Goal: Task Accomplishment & Management: Manage account settings

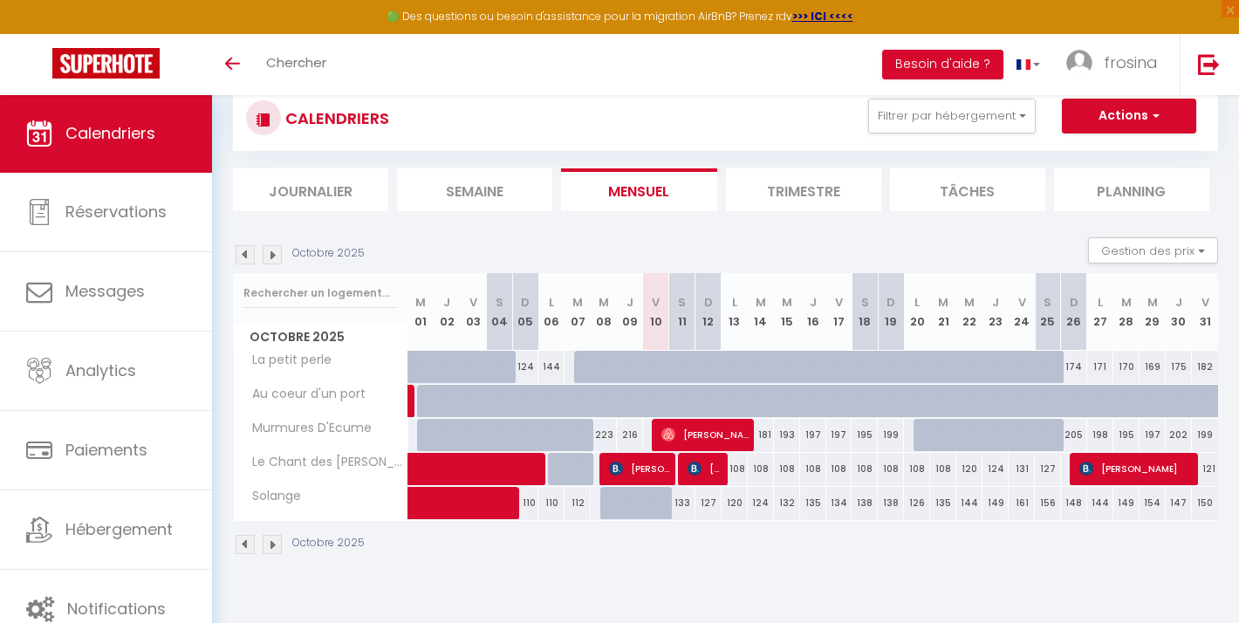
scroll to position [48, 0]
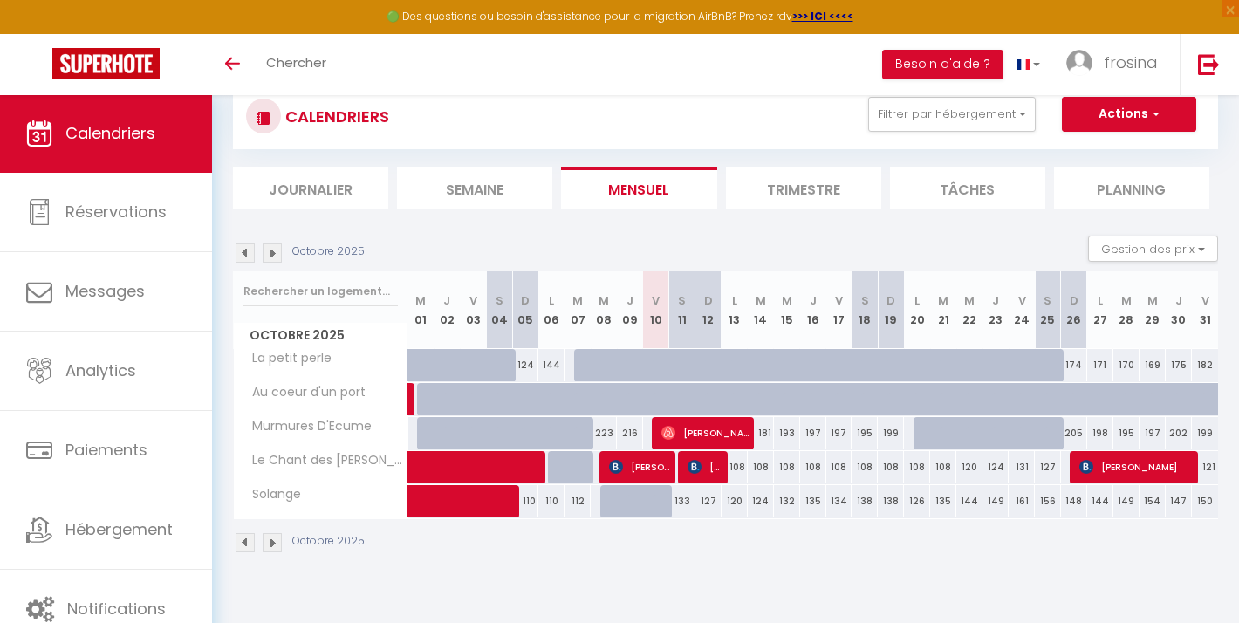
click at [268, 537] on img at bounding box center [272, 542] width 19 height 19
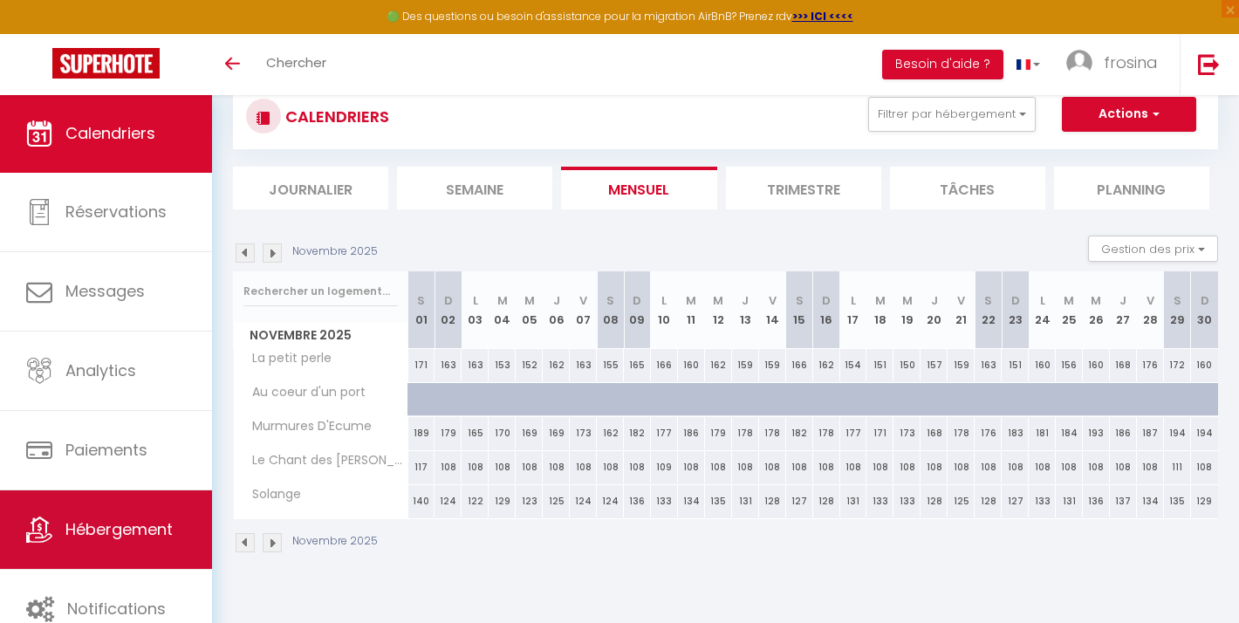
click at [131, 517] on link "Hébergement" at bounding box center [106, 529] width 212 height 79
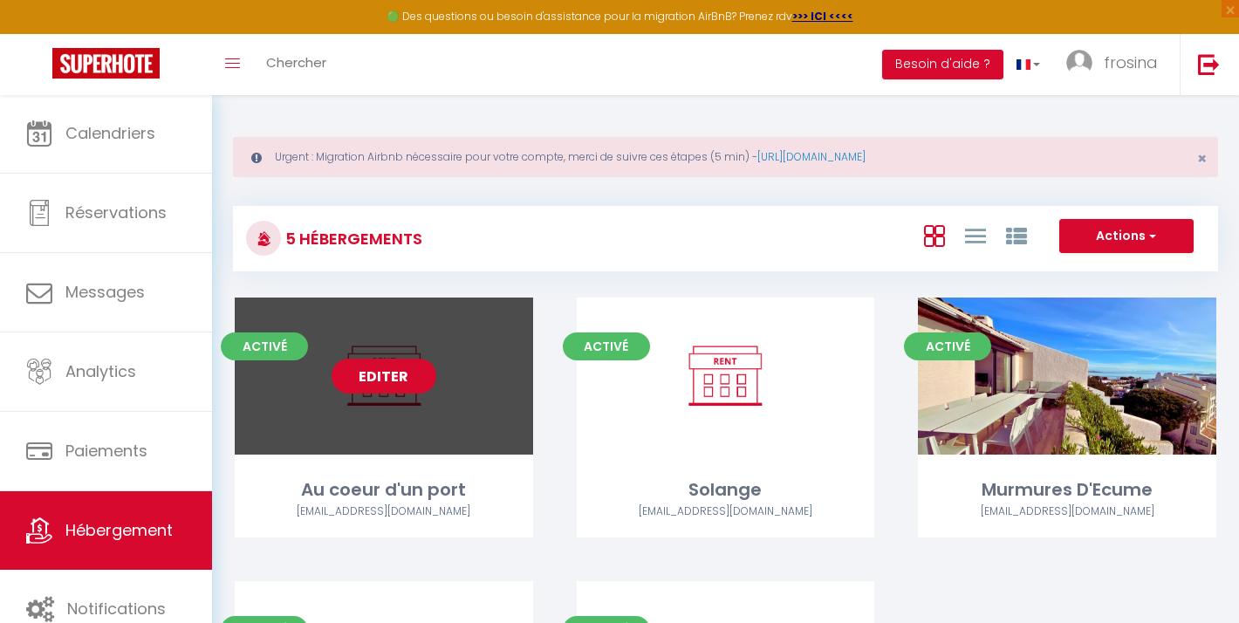
click at [393, 374] on link "Editer" at bounding box center [384, 376] width 105 height 35
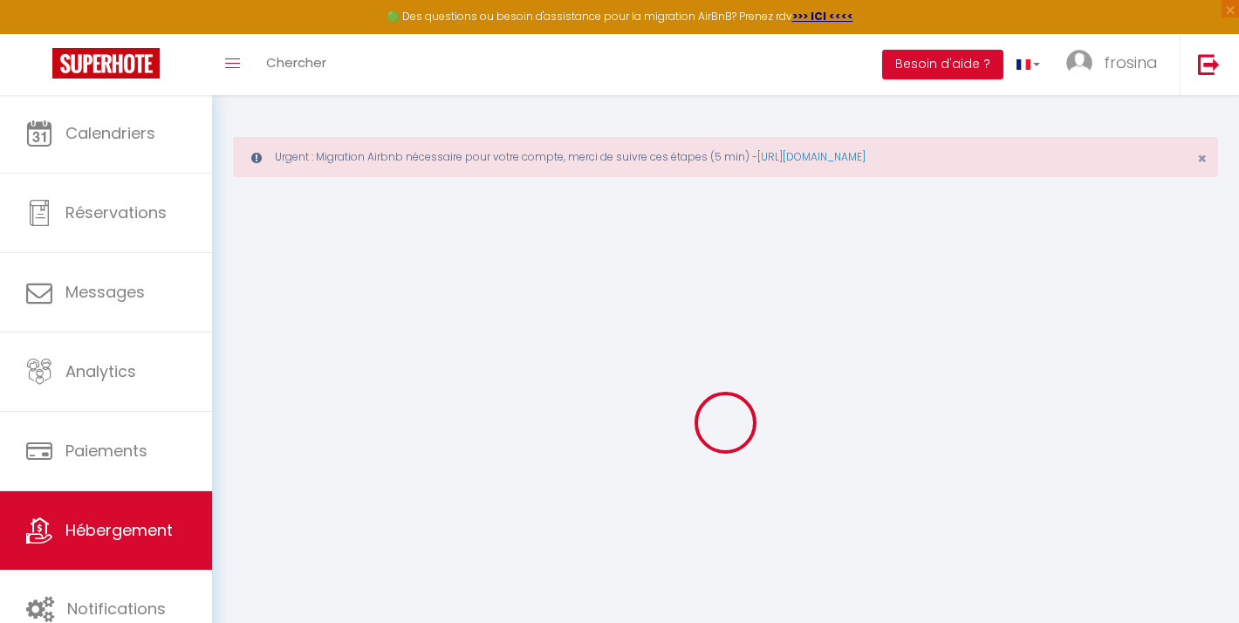
select select "2329-1181236961776196845"
select select "+ 10 %"
select select "+ 17 %"
select select
checkbox input "false"
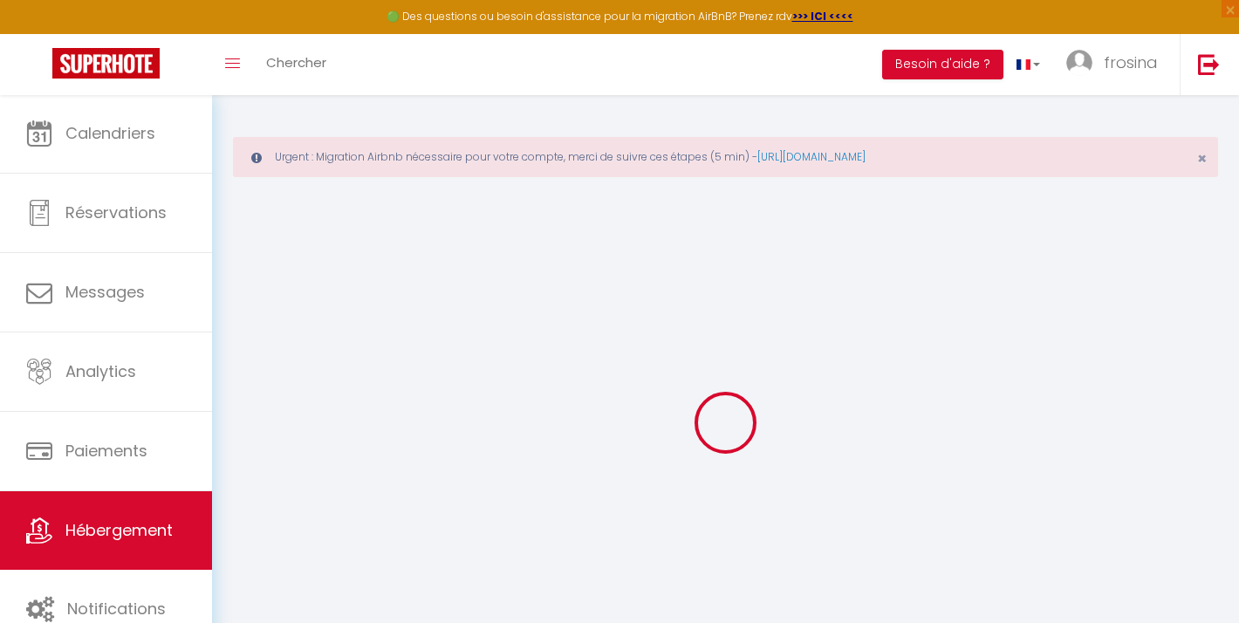
checkbox input "false"
select select "15:00"
select select "23:45"
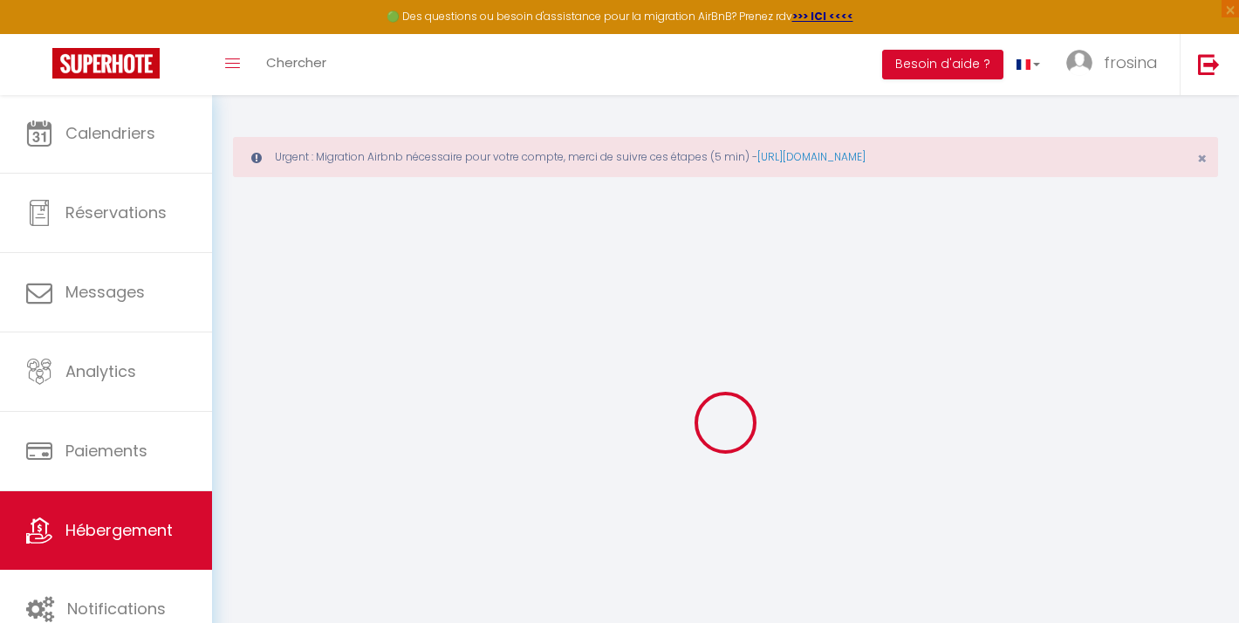
select select "11:00"
select select "30"
select select "120"
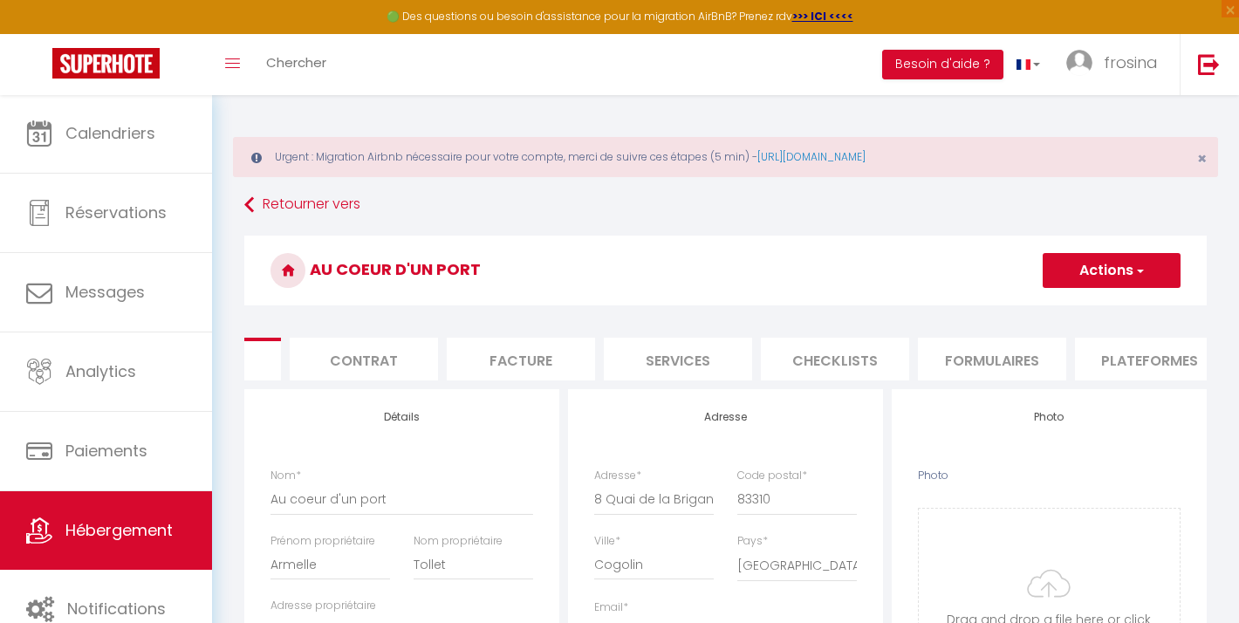
scroll to position [0, 119]
click at [1120, 362] on li "Plateformes" at bounding box center [1142, 359] width 148 height 43
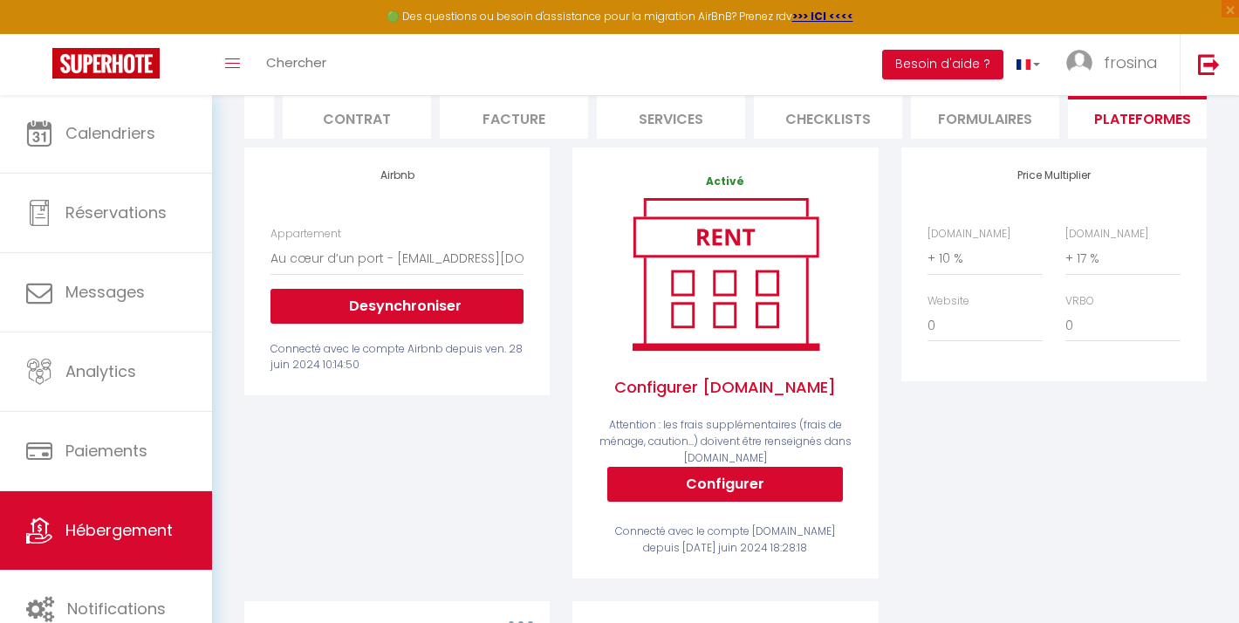
scroll to position [243, 0]
